Goal: Information Seeking & Learning: Learn about a topic

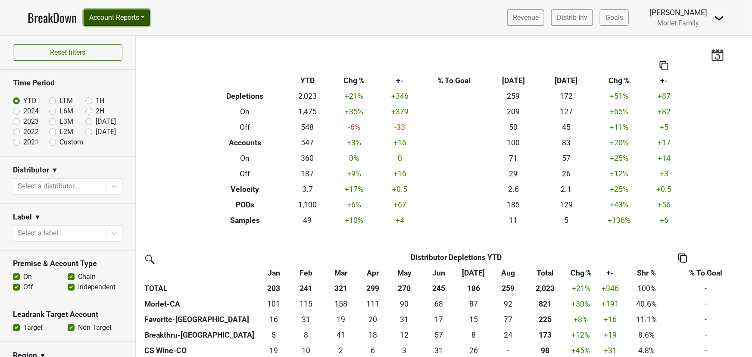
click at [105, 18] on button "Account Reports" at bounding box center [117, 17] width 66 height 16
click at [122, 22] on button "Account Reports" at bounding box center [117, 17] width 66 height 16
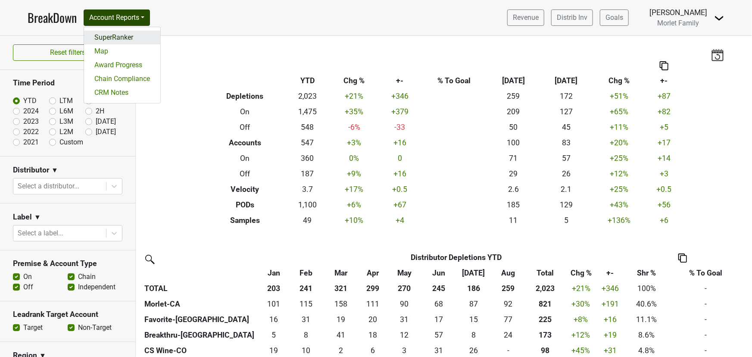
click at [123, 34] on link "SuperRanker" at bounding box center [122, 38] width 76 height 14
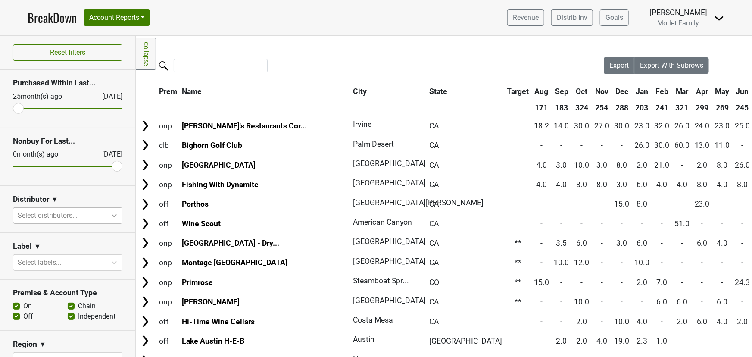
click at [112, 215] on icon at bounding box center [114, 215] width 5 height 3
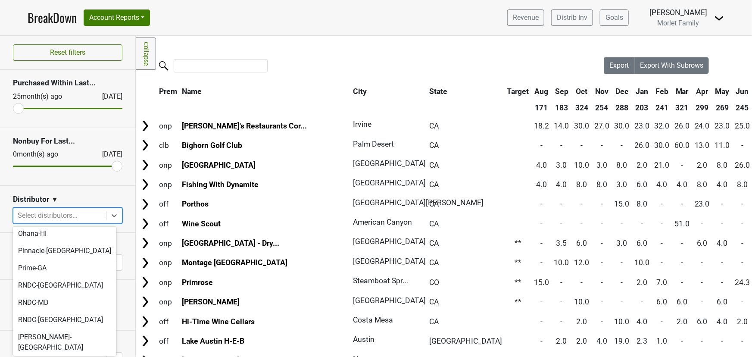
scroll to position [274, 0]
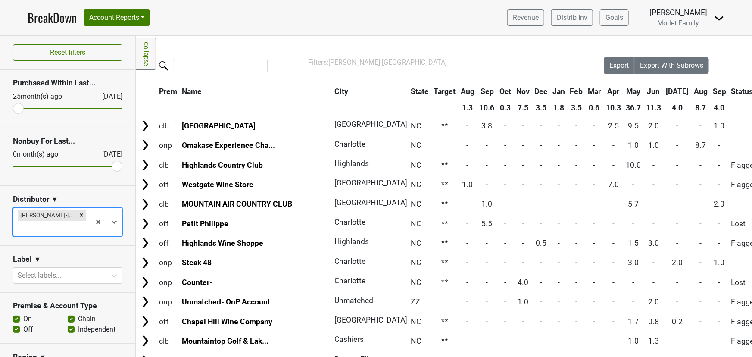
click at [692, 95] on th "Aug" at bounding box center [701, 92] width 18 height 16
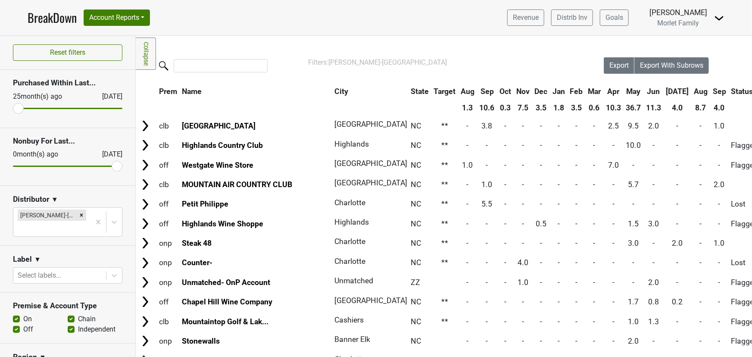
click at [692, 95] on th "Aug" at bounding box center [701, 92] width 18 height 16
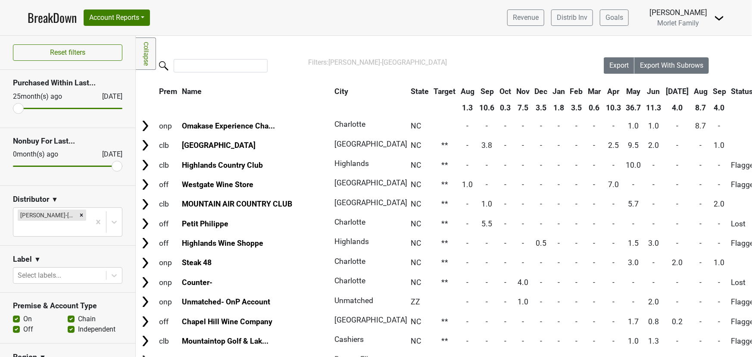
click at [710, 91] on th "Sep" at bounding box center [719, 92] width 18 height 16
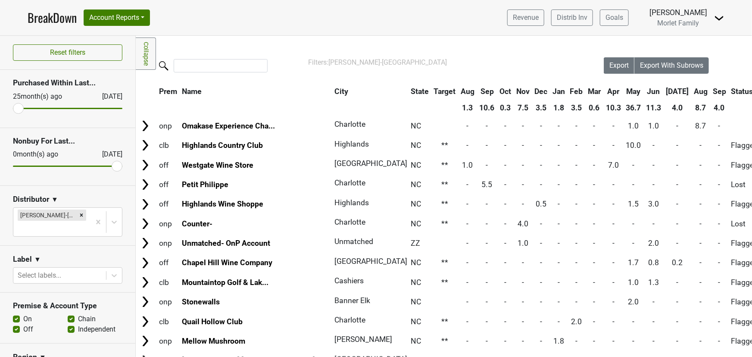
click at [710, 91] on th "Sep" at bounding box center [719, 92] width 18 height 16
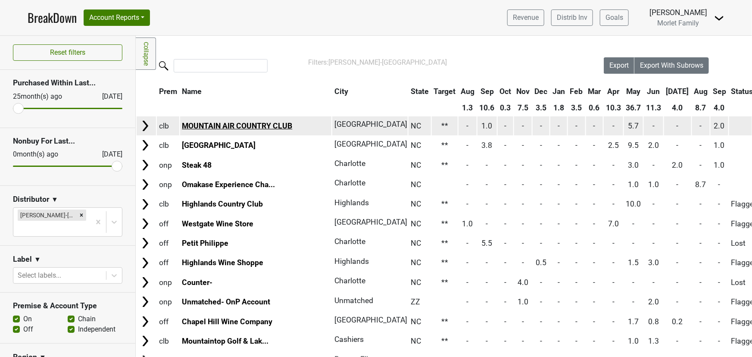
click at [262, 121] on link "MOUNTAIN AIR COUNTRY CLUB" at bounding box center [237, 125] width 110 height 9
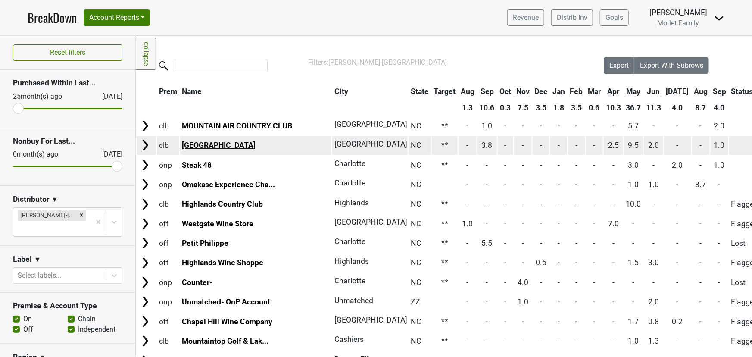
click at [221, 141] on link "Lake Toxaway Country Club" at bounding box center [219, 145] width 74 height 9
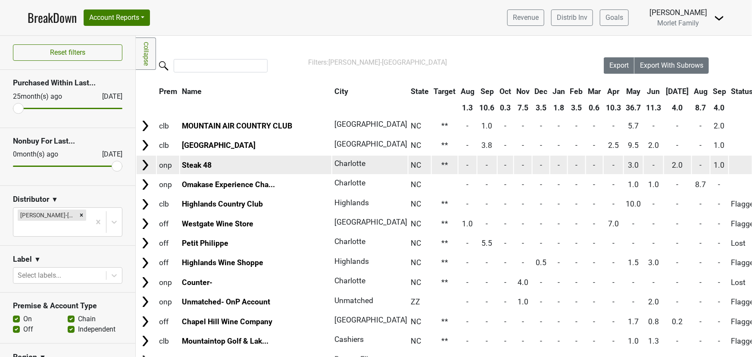
click at [248, 167] on td "Steak 48" at bounding box center [256, 164] width 152 height 19
click at [207, 162] on link "Steak 48" at bounding box center [197, 165] width 30 height 9
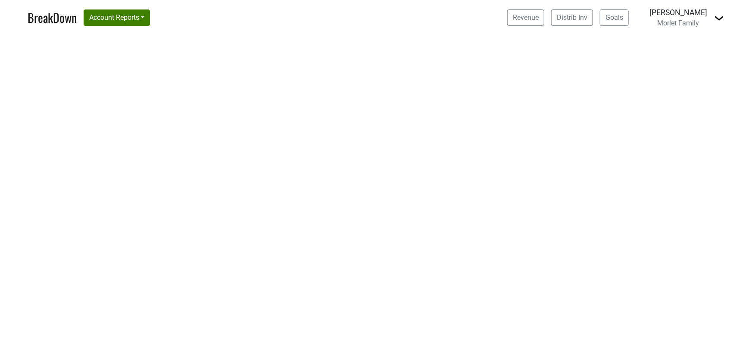
select select "CA"
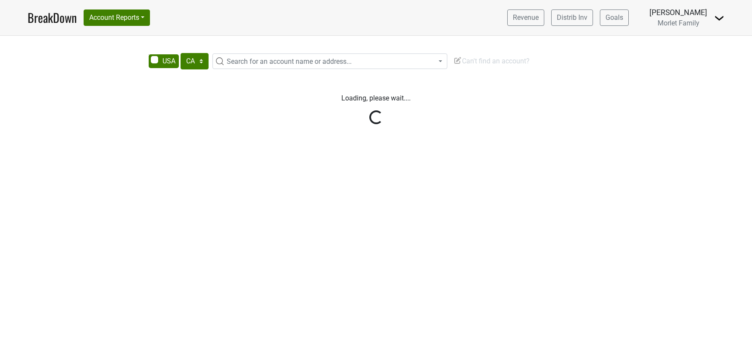
select select "CA"
